Goal: Task Accomplishment & Management: Manage account settings

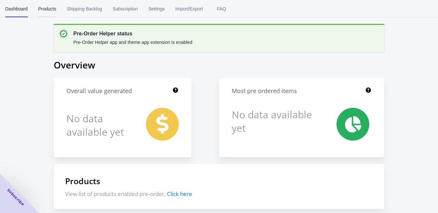
click at [39, 6] on span "Products" at bounding box center [47, 8] width 18 height 17
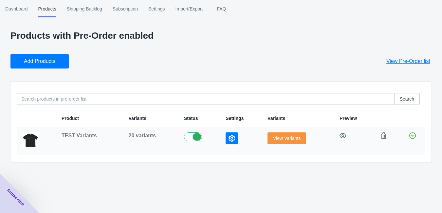
click at [208, 132] on label at bounding box center [199, 136] width 31 height 8
checkbox input "false"
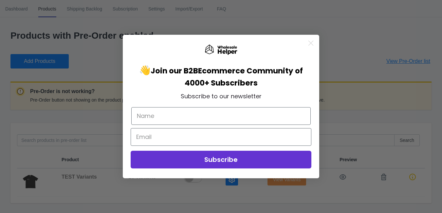
click at [307, 42] on circle "Close dialog" at bounding box center [310, 43] width 11 height 11
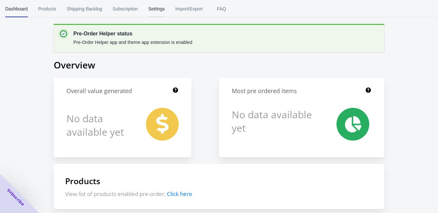
click at [148, 8] on span "Settings" at bounding box center [156, 8] width 17 height 17
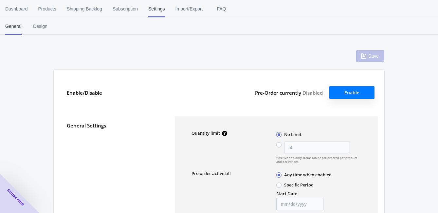
type input "50"
type textarea "Inventory level is <qty>. Some of the items will be pre-ordered."
type textarea "Only <qty> items left in stock."
type textarea "A maximum of <qty> products can be pre ordered."
click at [11, 9] on span "Dashboard" at bounding box center [16, 8] width 23 height 17
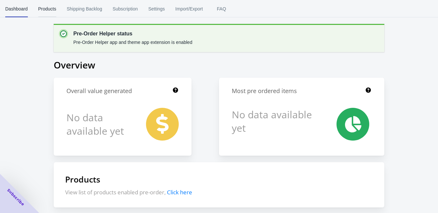
click at [38, 8] on span "Products" at bounding box center [47, 8] width 18 height 17
click at [148, 8] on span "Settings" at bounding box center [156, 8] width 17 height 17
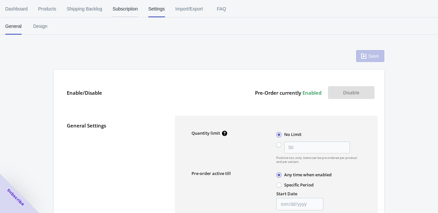
click at [113, 7] on span "Subscription" at bounding box center [125, 8] width 25 height 17
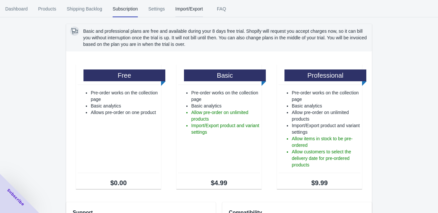
click at [175, 6] on span "Import/Export" at bounding box center [188, 8] width 27 height 17
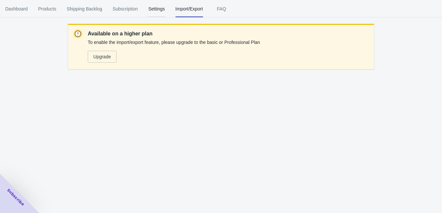
click at [148, 7] on span "Settings" at bounding box center [156, 8] width 17 height 17
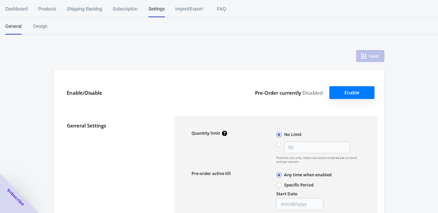
type input "50"
type textarea "Inventory level is <qty>. Some of the items will be pre-ordered."
type textarea "Only <qty> items left in stock."
type textarea "A maximum of <qty> products can be pre ordered."
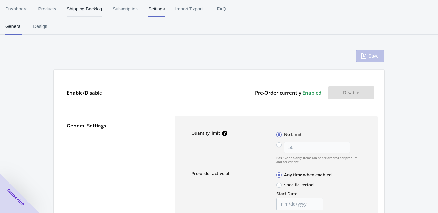
click at [67, 8] on span "Shipping Backlog" at bounding box center [84, 8] width 35 height 17
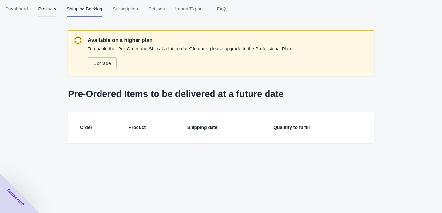
click at [40, 9] on span "Products" at bounding box center [47, 8] width 18 height 17
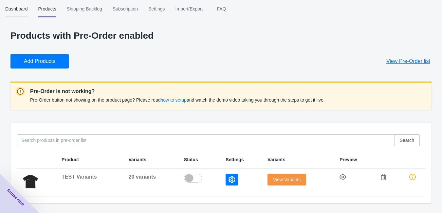
click at [10, 3] on span "Dashboard" at bounding box center [16, 8] width 23 height 17
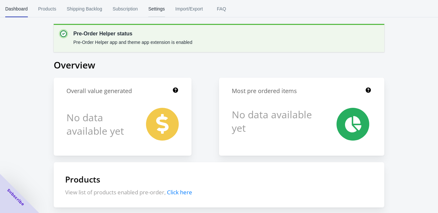
click at [148, 3] on span "Settings" at bounding box center [156, 8] width 17 height 17
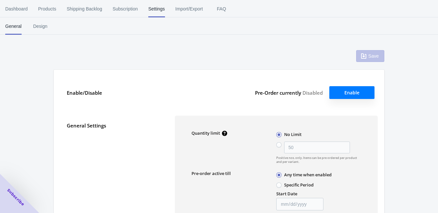
type input "50"
type textarea "Inventory level is <qty>. Some of the items will be pre-ordered."
type textarea "Only <qty> items left in stock."
type textarea "A maximum of <qty> products can be pre ordered."
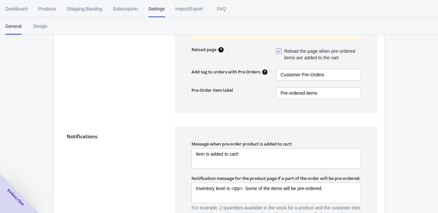
scroll to position [286, 0]
